Goal: Task Accomplishment & Management: Manage account settings

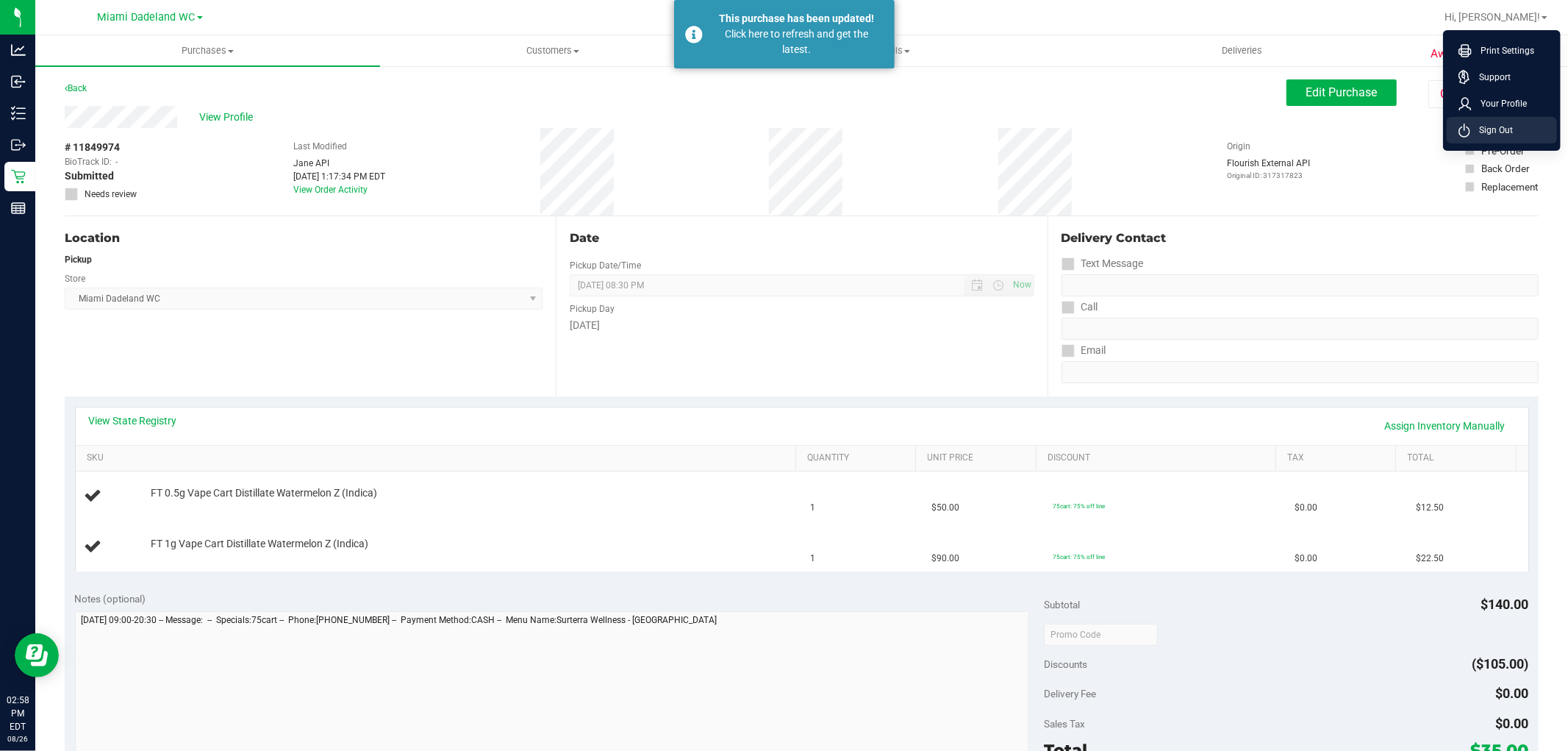
click at [1512, 135] on li "Sign Out" at bounding box center [1501, 129] width 110 height 26
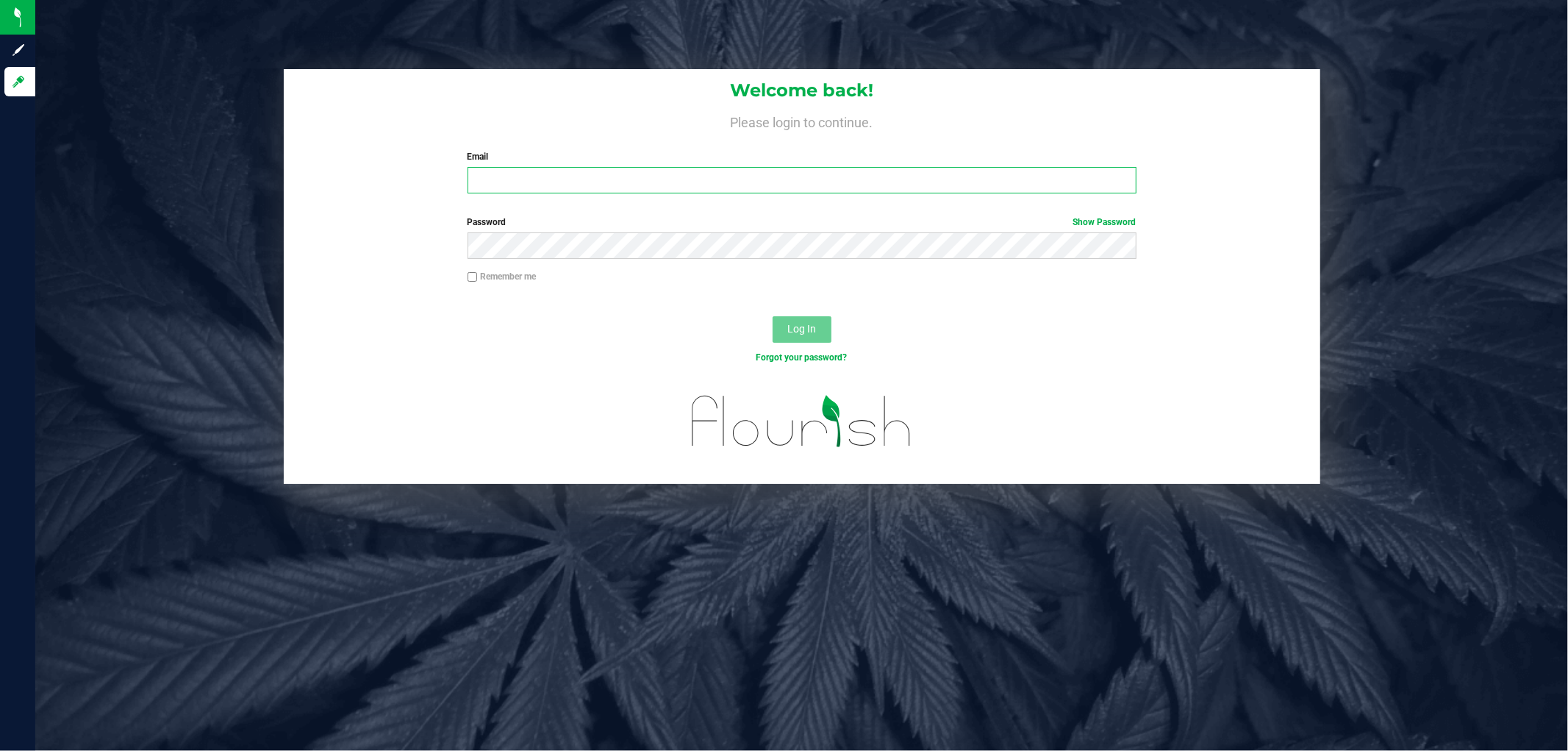
click at [506, 177] on input "Email" at bounding box center [802, 180] width 669 height 26
type input "[EMAIL_ADDRESS][DOMAIN_NAME]"
click at [773, 316] on button "Log In" at bounding box center [802, 329] width 59 height 26
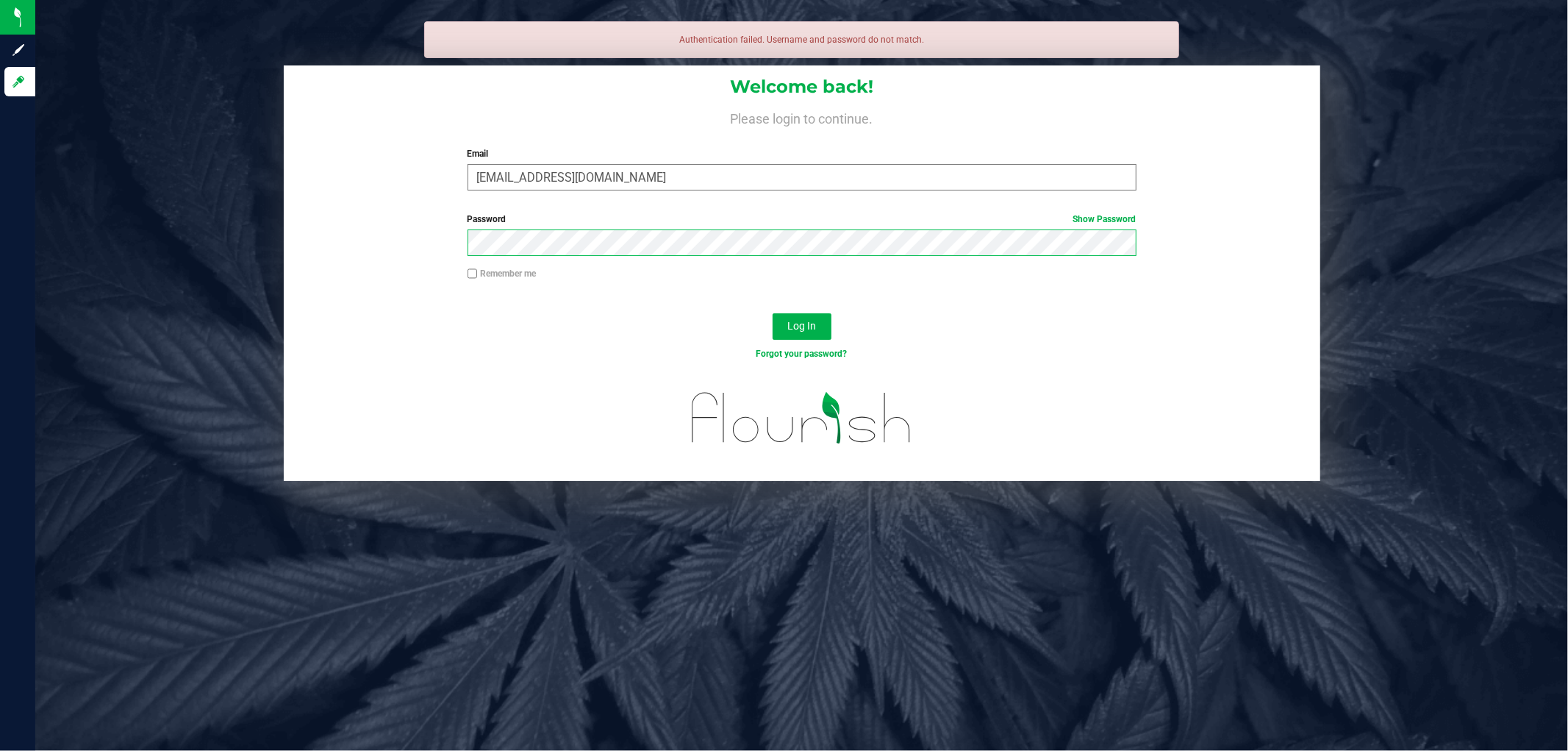
click at [773, 314] on button "Log In" at bounding box center [802, 326] width 59 height 26
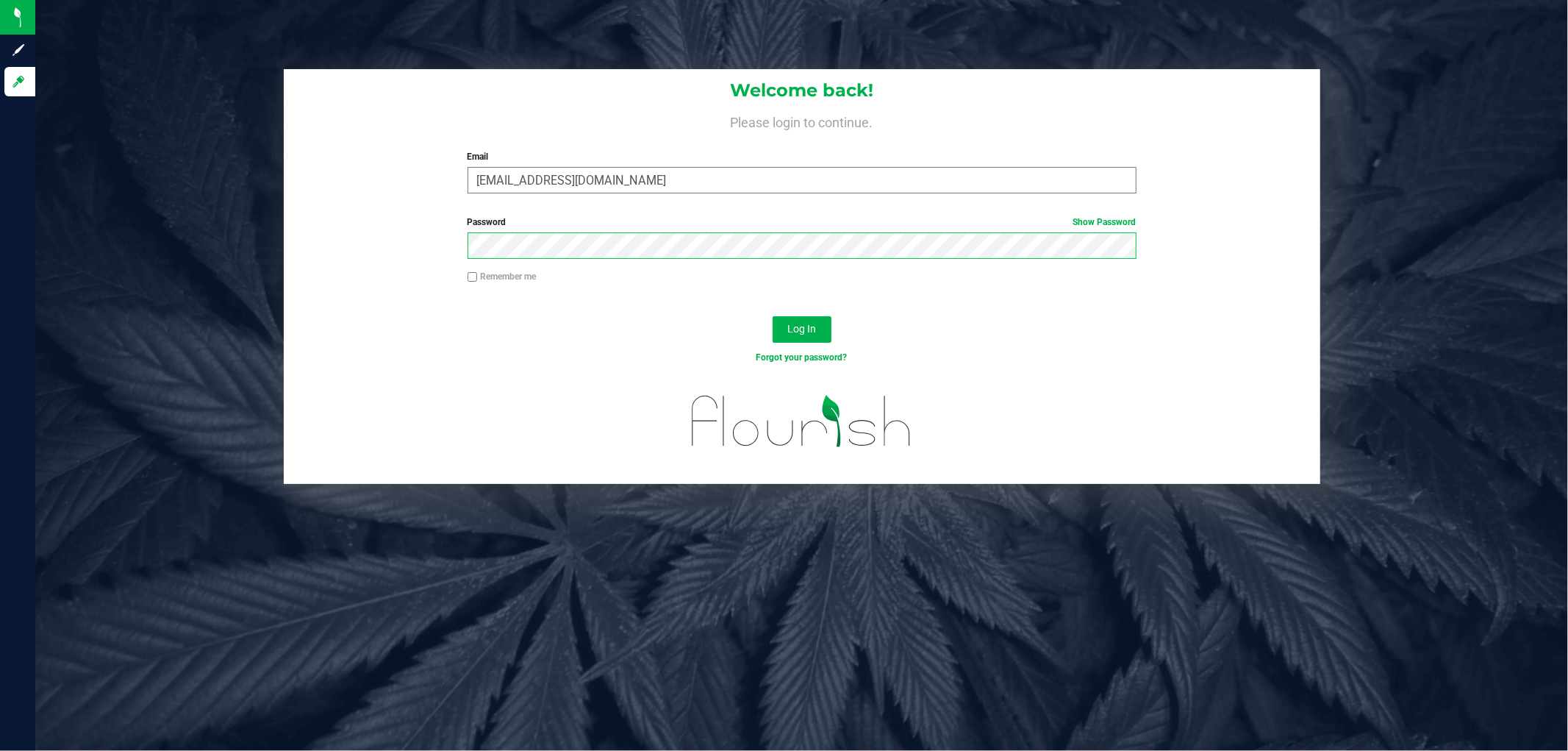
click at [773, 316] on button "Log In" at bounding box center [802, 329] width 59 height 26
